Goal: Task Accomplishment & Management: Use online tool/utility

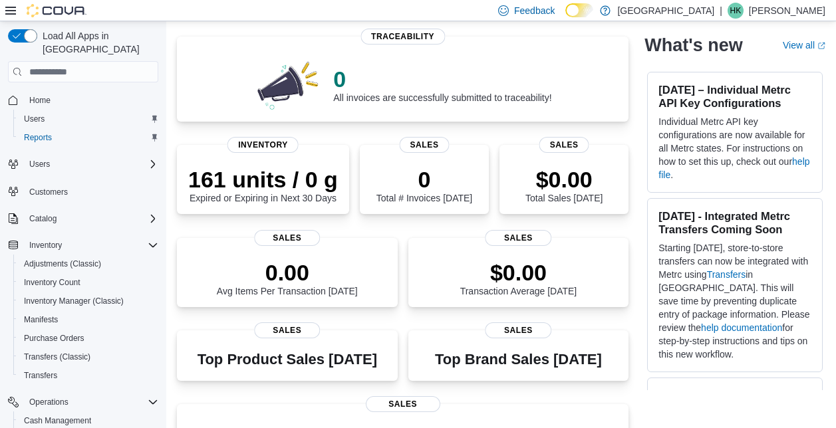
scroll to position [92, 0]
click at [528, 170] on div "$0.00 Total Sales Today" at bounding box center [564, 181] width 108 height 43
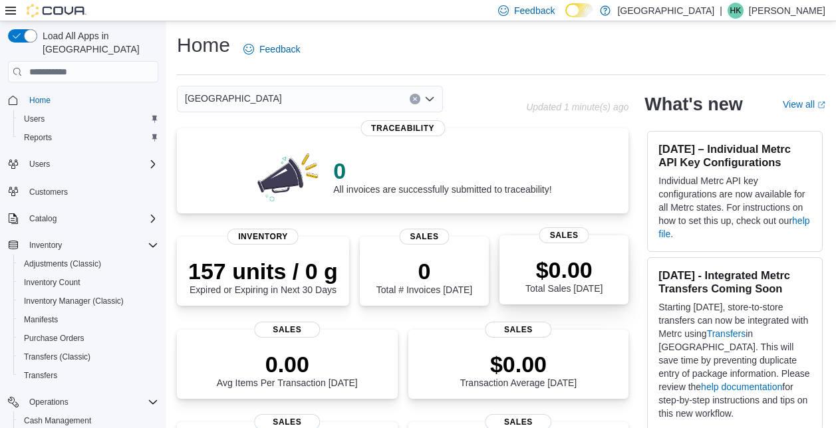
click at [521, 275] on div "$0.00 Total Sales Today" at bounding box center [564, 272] width 108 height 43
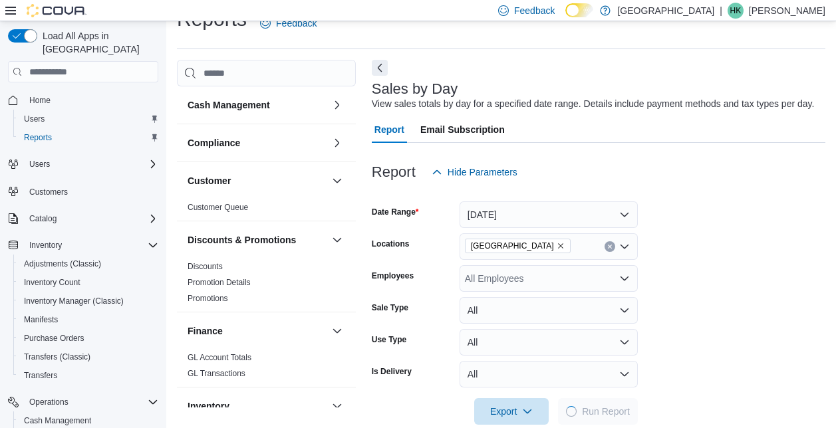
scroll to position [31, 0]
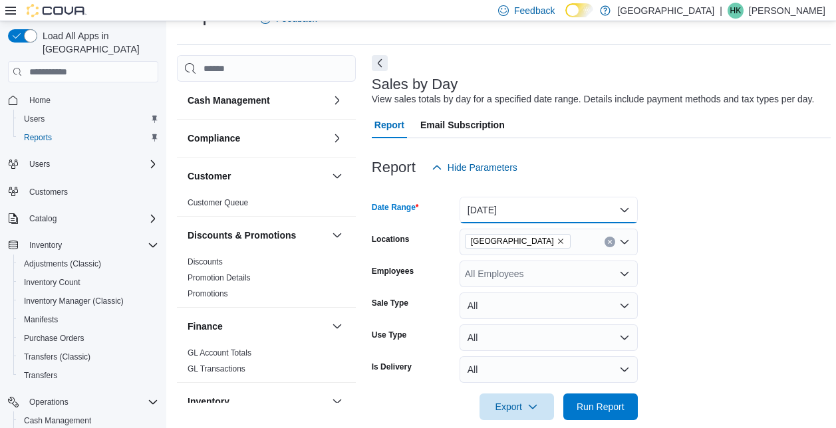
click at [624, 204] on button "[DATE]" at bounding box center [548, 210] width 178 height 27
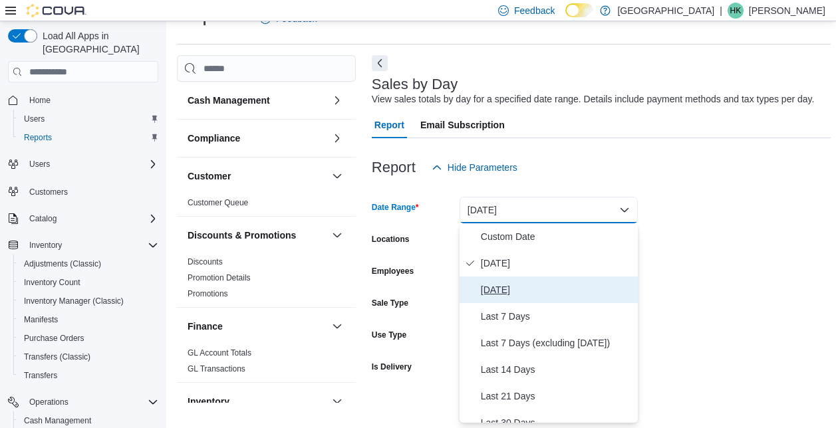
click at [505, 295] on span "[DATE]" at bounding box center [557, 290] width 152 height 16
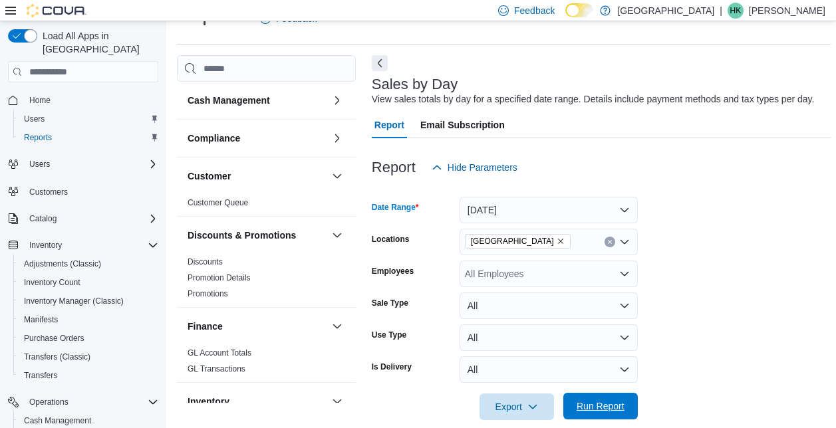
click at [604, 409] on span "Run Report" at bounding box center [600, 406] width 48 height 13
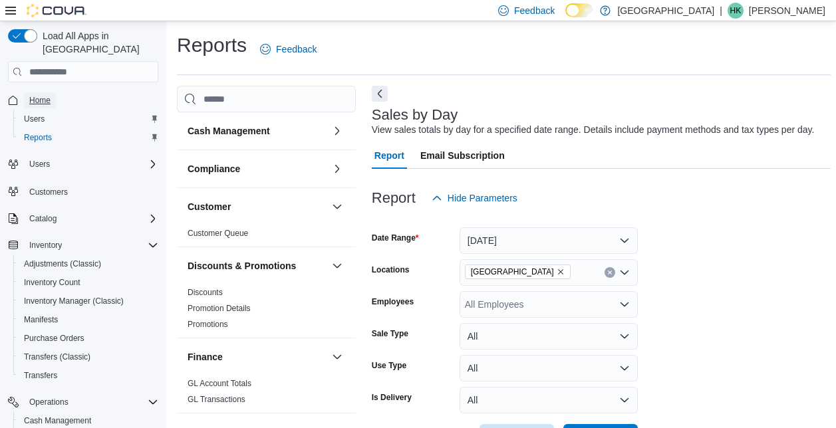
click at [43, 95] on span "Home" at bounding box center [39, 100] width 21 height 11
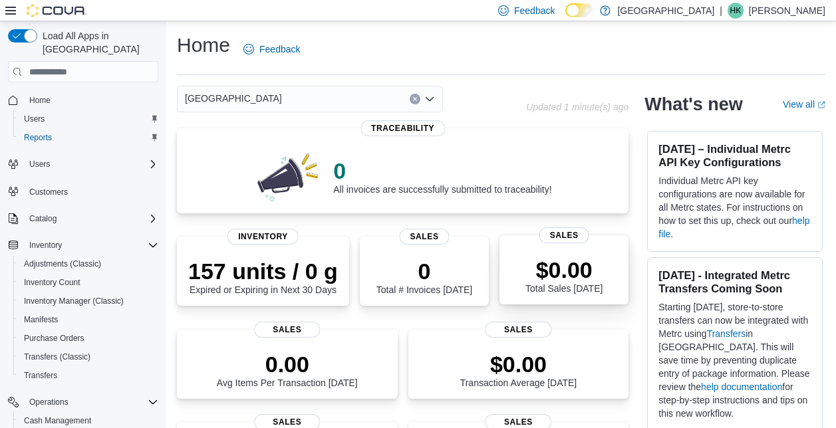
click at [521, 253] on div "$0.00 Total Sales Today" at bounding box center [564, 272] width 108 height 43
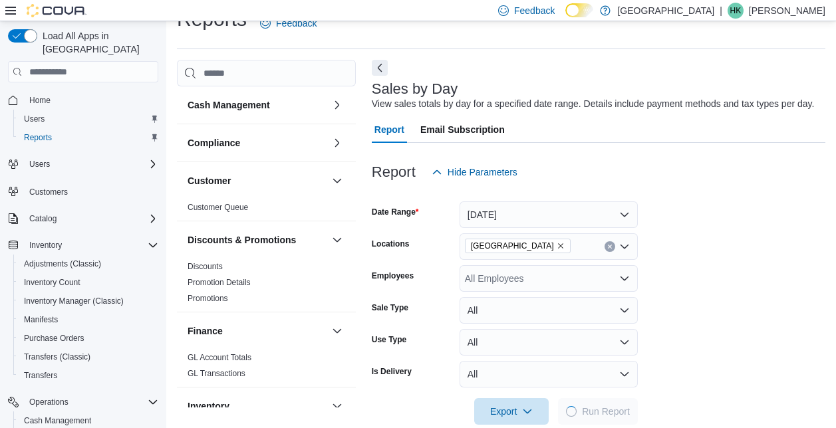
scroll to position [31, 0]
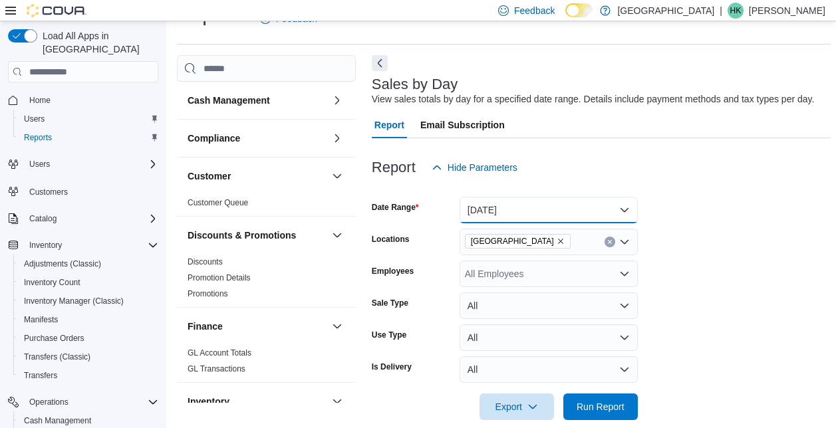
click at [619, 212] on button "[DATE]" at bounding box center [548, 210] width 178 height 27
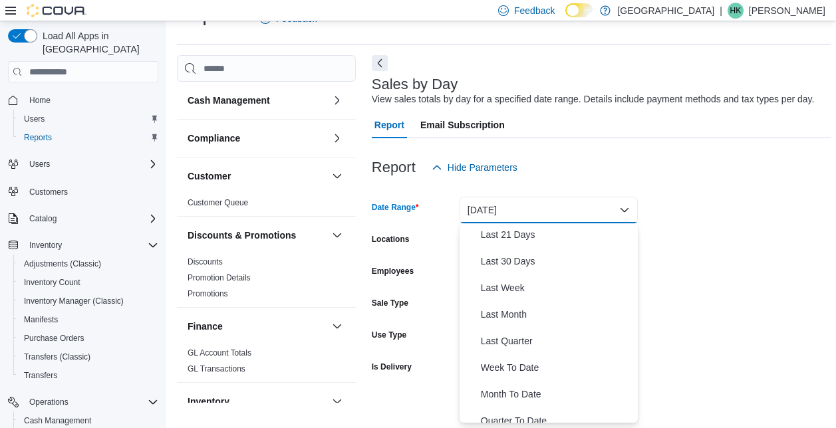
scroll to position [168, 0]
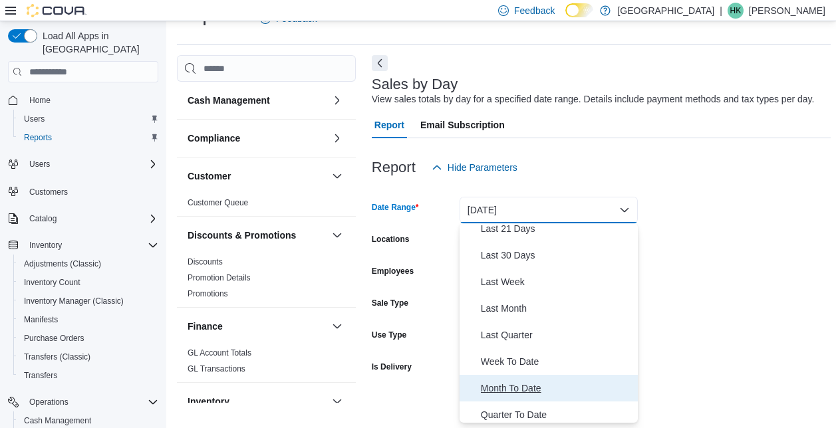
click at [534, 388] on span "Month To Date" at bounding box center [557, 388] width 152 height 16
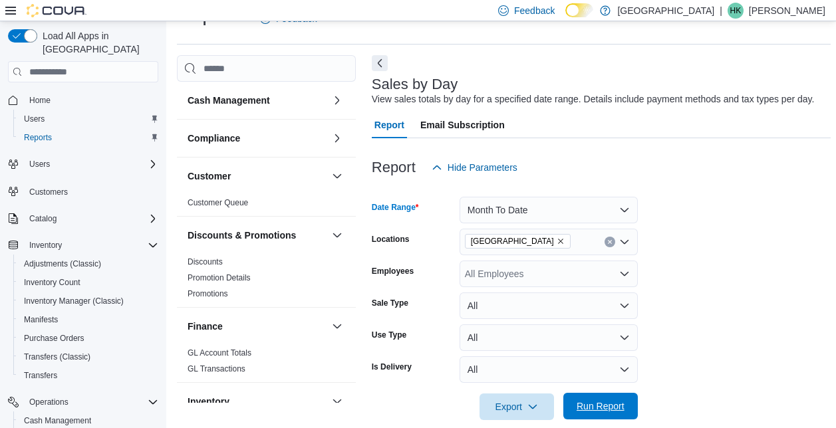
click at [610, 407] on span "Run Report" at bounding box center [600, 406] width 48 height 13
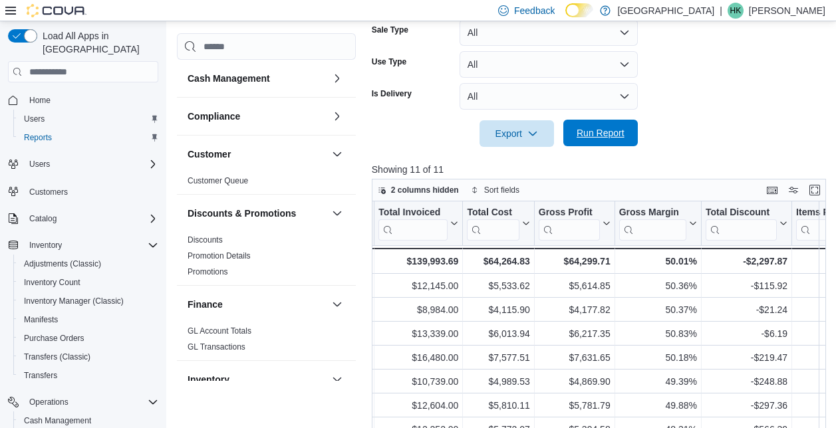
scroll to position [0, 702]
